Goal: Task Accomplishment & Management: Use online tool/utility

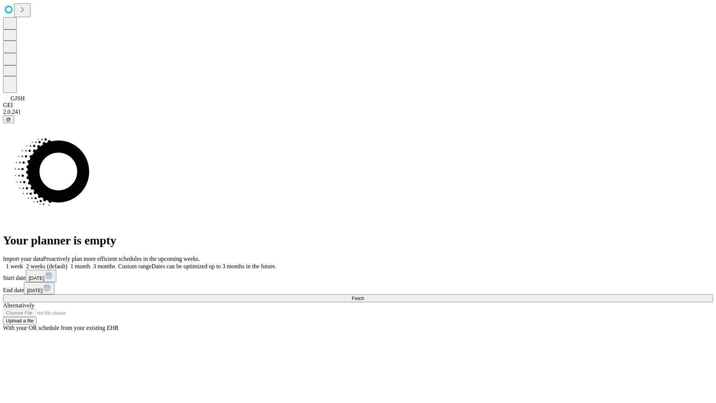
click at [364, 296] on span "Fetch" at bounding box center [358, 299] width 12 height 6
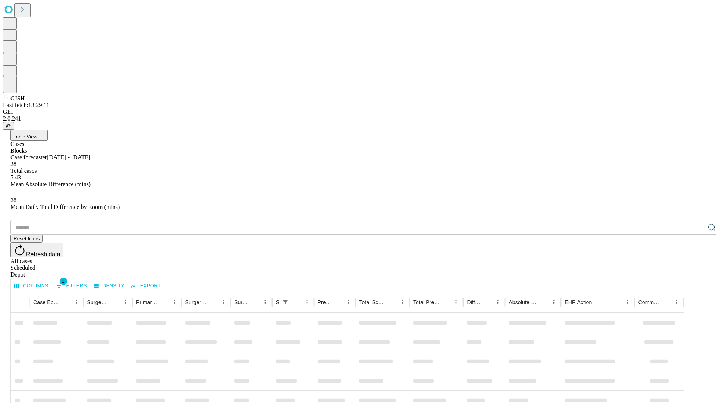
click at [697, 271] on div "Depot" at bounding box center [365, 274] width 711 height 7
